Goal: Transaction & Acquisition: Purchase product/service

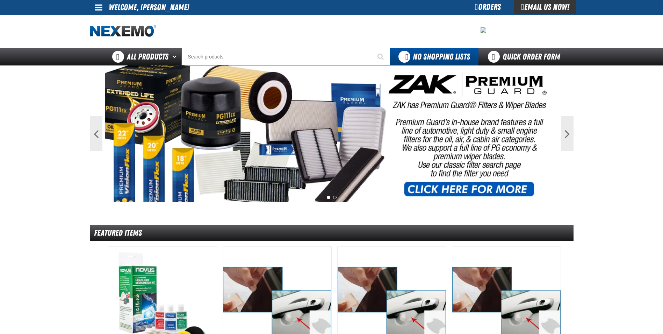
click at [306, 55] on input "Search" at bounding box center [285, 56] width 209 height 17
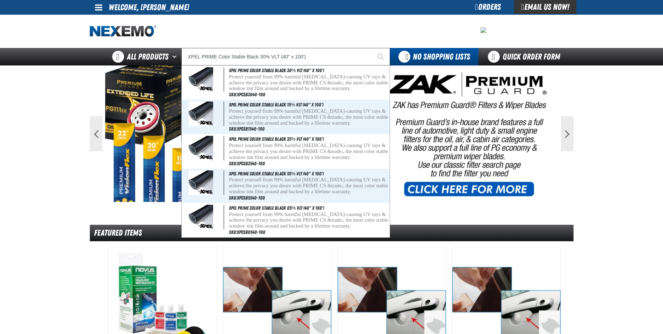
click at [267, 58] on input "XPEL PRIME Color Stable Black 30% VLT (40" x 100')" at bounding box center [285, 56] width 209 height 17
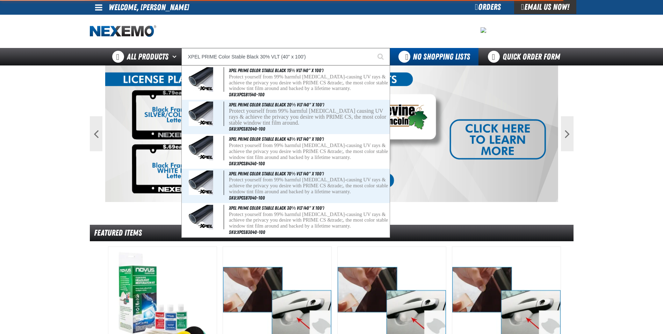
type input "XPEL PRIME Color Stable Black 30% VLT (40" x 100')"
click at [373, 48] on button "Start Searching" at bounding box center [381, 56] width 17 height 17
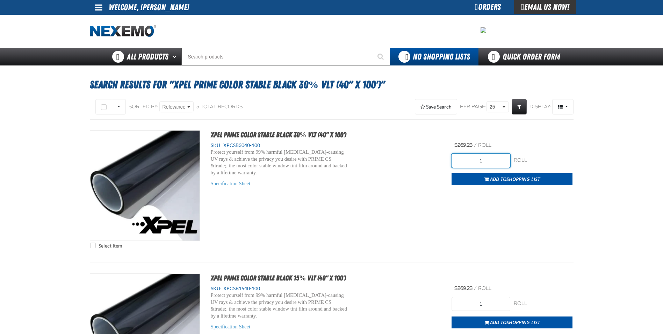
click at [494, 160] on input "1" at bounding box center [481, 161] width 59 height 14
type input "5"
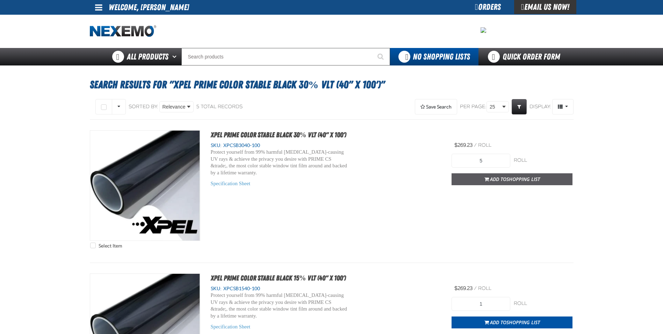
click at [493, 174] on button "Add to Shopping List" at bounding box center [512, 179] width 121 height 12
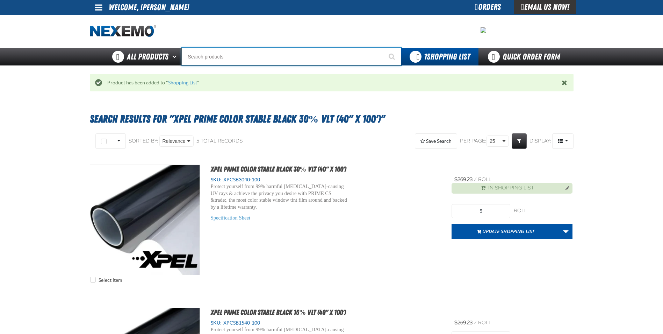
paste input "XPEL PRIME Color Stable Black 30% VLT (30" x 100')"
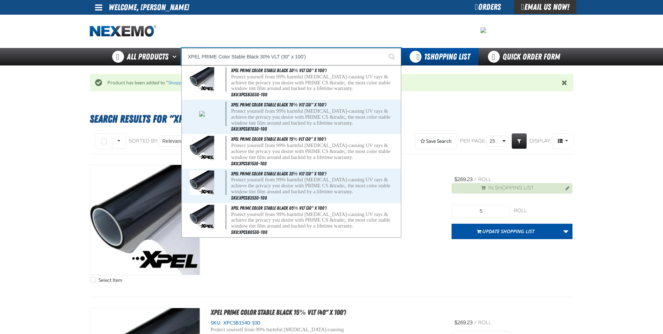
click at [267, 58] on input "XPEL PRIME Color Stable Black 30% VLT (30" x 100')" at bounding box center [291, 56] width 220 height 17
type input "XPEL PRIME Color Stable Black 5% VLT (30" x 100')"
click at [384, 48] on button "Start Searching" at bounding box center [392, 56] width 17 height 17
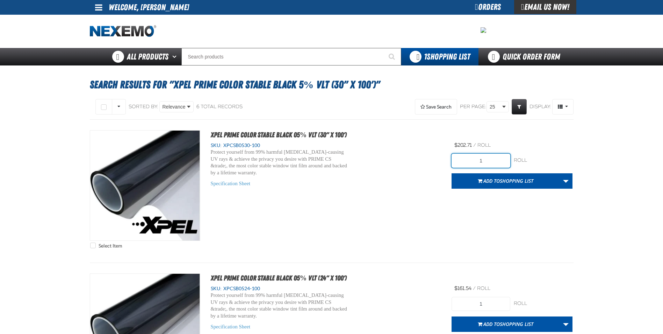
drag, startPoint x: 493, startPoint y: 164, endPoint x: 438, endPoint y: 153, distance: 56.6
click at [439, 154] on div "Select Item XPEL PRIME Color Stable Black 05% VLT (30" x 100') SKU: XPCSB0530-1…" at bounding box center [332, 191] width 484 height 122
type input "2"
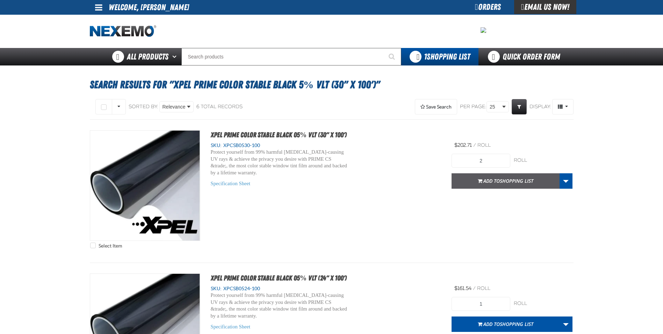
click at [480, 181] on span "button" at bounding box center [480, 182] width 5 height 2
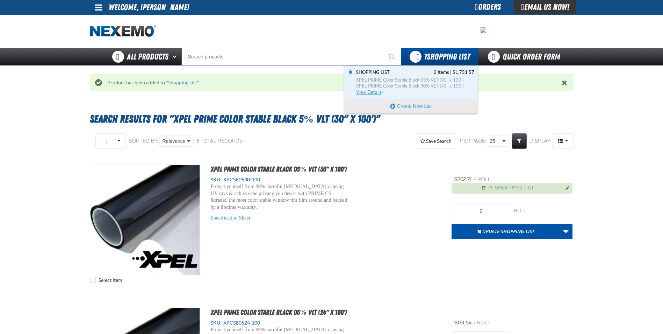
click at [386, 74] on span "Shopping List" at bounding box center [373, 72] width 34 height 6
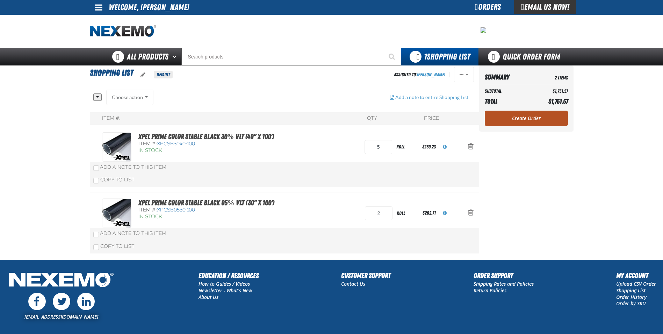
click at [519, 117] on link "Create Order" at bounding box center [526, 117] width 83 height 15
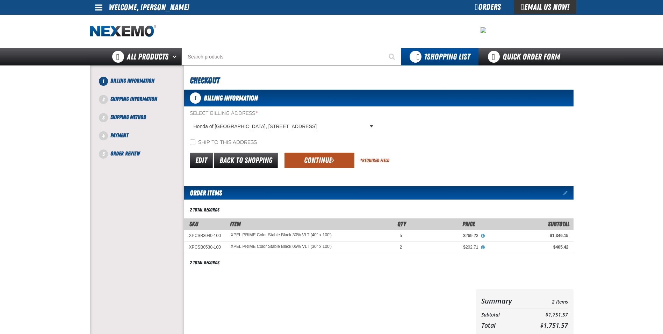
click at [316, 162] on button "Continue" at bounding box center [320, 159] width 70 height 15
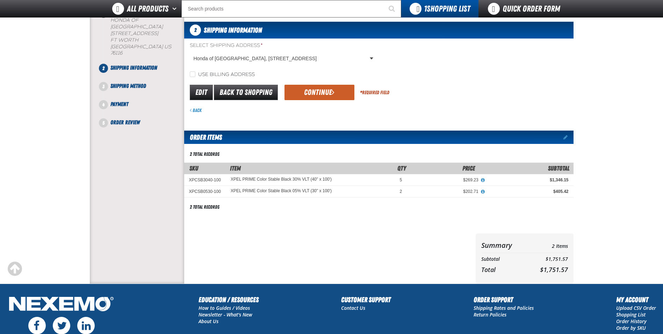
scroll to position [105, 0]
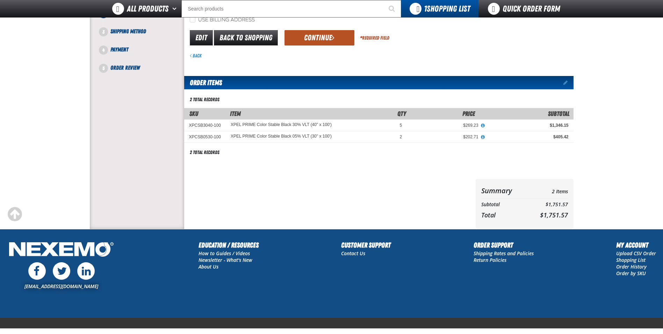
click at [302, 43] on button "Continue" at bounding box center [320, 37] width 70 height 15
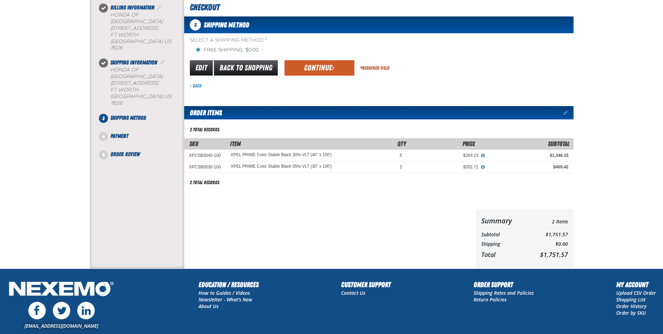
scroll to position [35, 0]
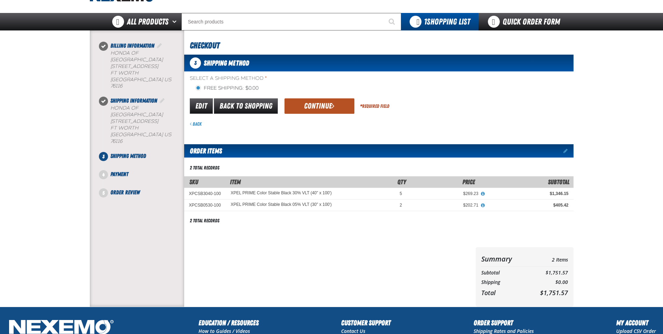
click at [320, 101] on button "Continue" at bounding box center [320, 105] width 70 height 15
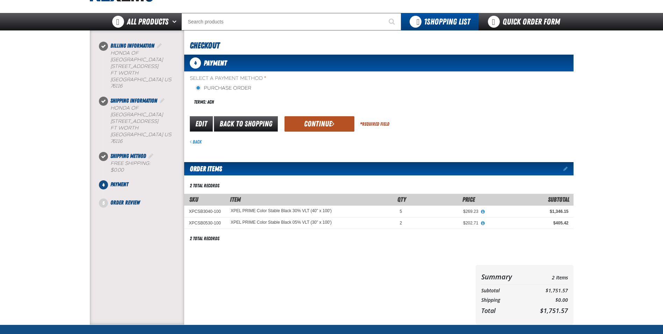
click at [304, 124] on button "Continue" at bounding box center [320, 123] width 70 height 15
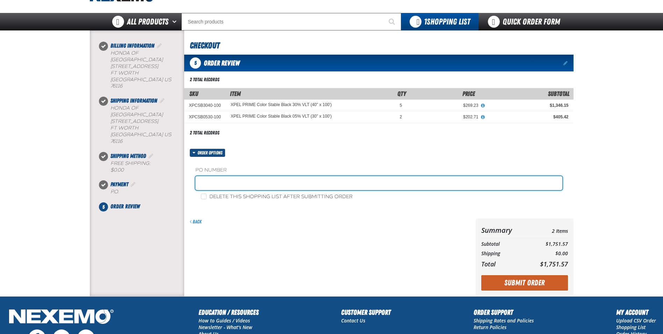
click at [220, 183] on input "text" at bounding box center [378, 183] width 367 height 14
type input "t"
type input "TINT0917"
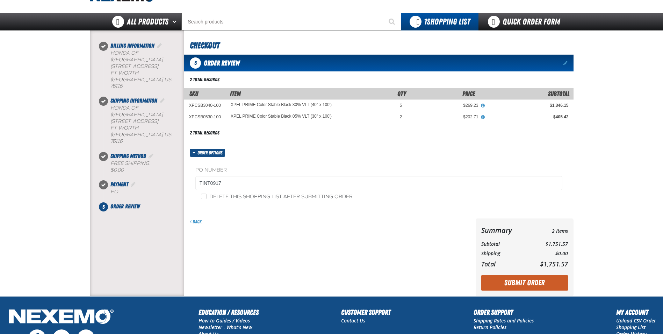
click at [222, 194] on label "Delete this shopping list after submitting order" at bounding box center [277, 196] width 152 height 7
click at [207, 194] on input "Delete this shopping list after submitting order" at bounding box center [204, 196] width 6 height 6
checkbox input "true"
click at [529, 287] on button "Submit Order" at bounding box center [524, 282] width 87 height 15
